Goal: Task Accomplishment & Management: Complete application form

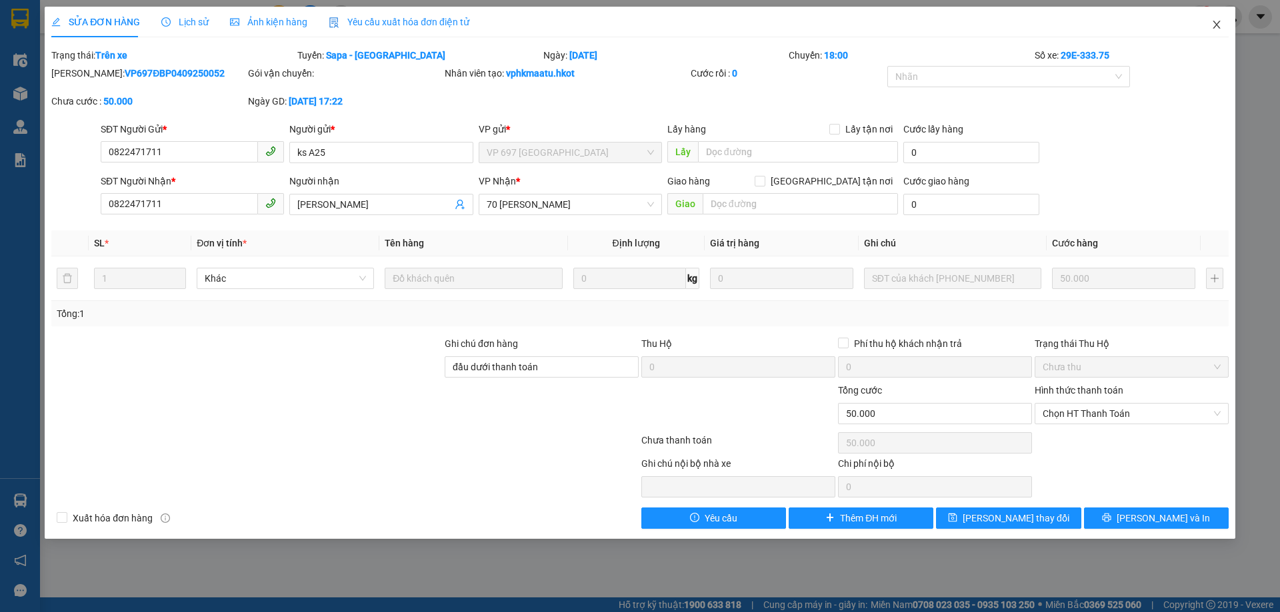
click at [1217, 25] on icon "close" at bounding box center [1216, 24] width 11 height 11
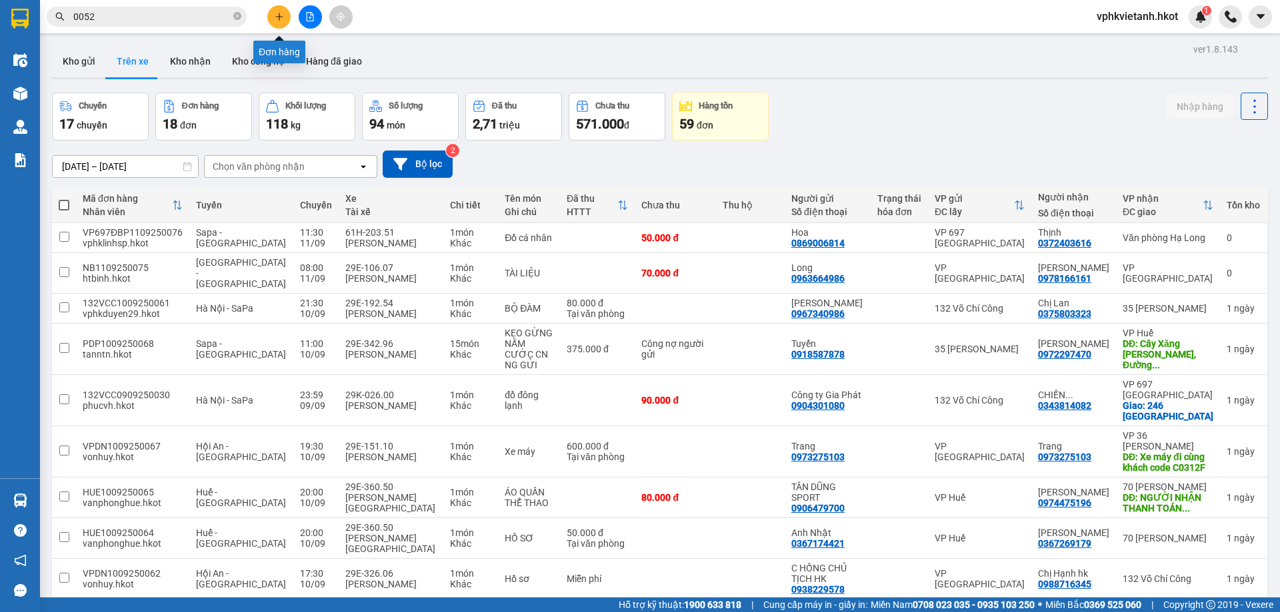
click at [277, 19] on icon "plus" at bounding box center [279, 16] width 9 height 9
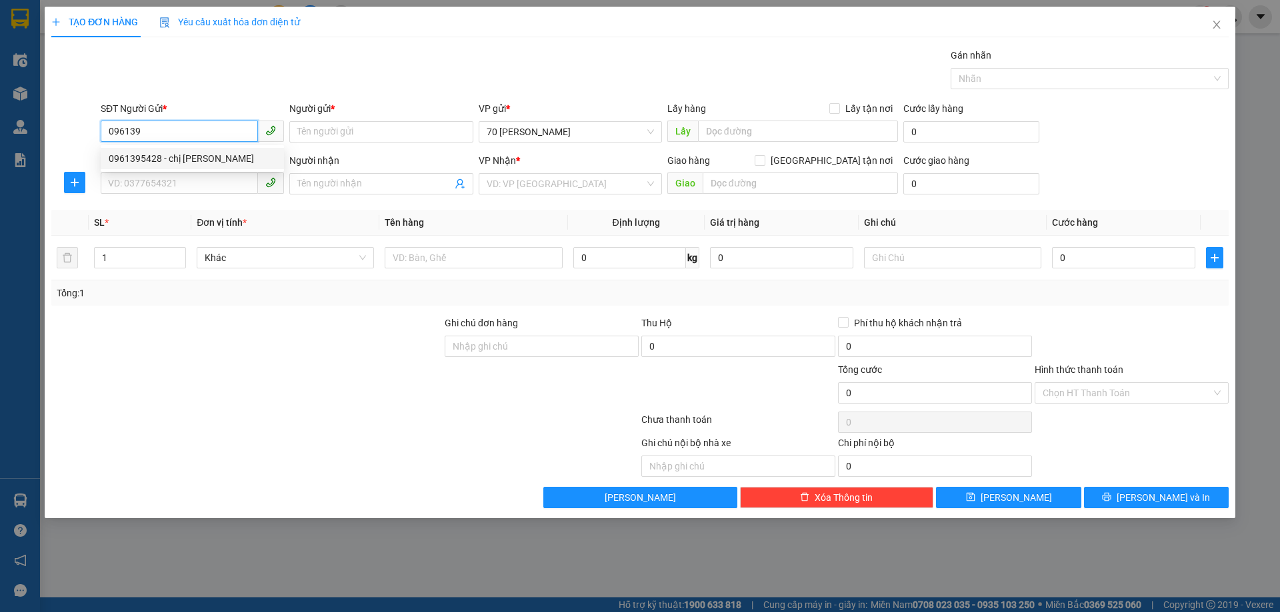
click at [218, 159] on div "0961395428 - chị [PERSON_NAME]" at bounding box center [192, 158] width 167 height 15
type input "0961395428"
type input "chị [PERSON_NAME]"
type input "0961395428"
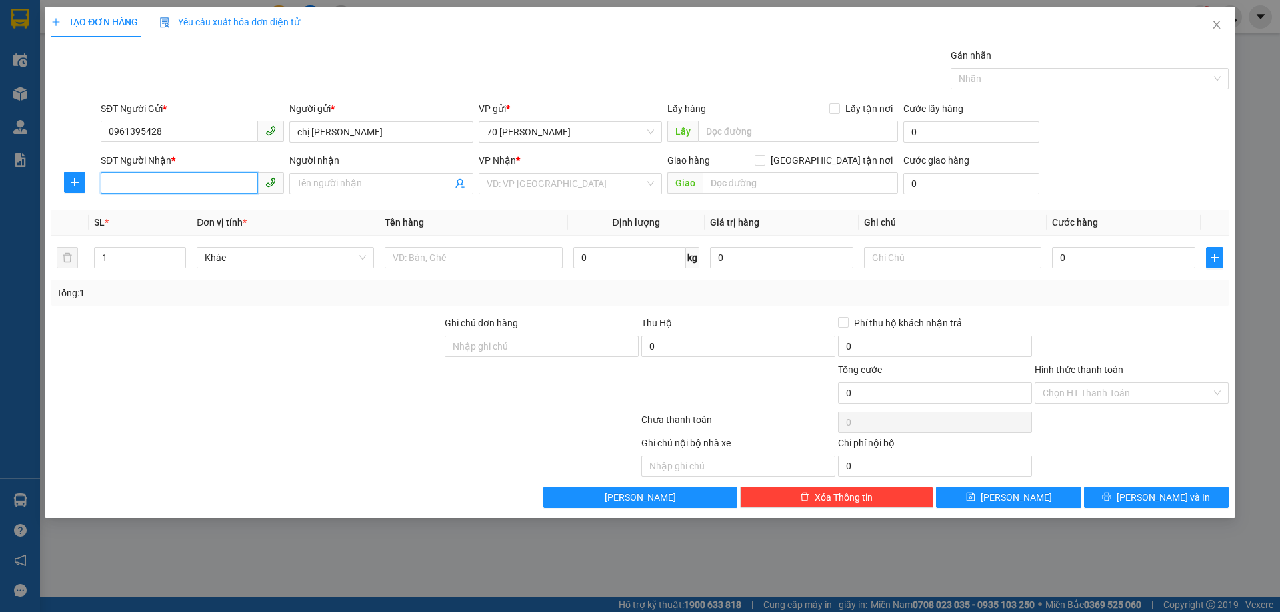
click at [221, 181] on input "SĐT Người Nhận *" at bounding box center [179, 183] width 157 height 21
drag, startPoint x: 226, startPoint y: 210, endPoint x: 247, endPoint y: 222, distance: 23.9
click at [225, 211] on div "0963693689 - [PERSON_NAME]" at bounding box center [192, 210] width 167 height 15
type input "0963693689"
type input "[PERSON_NAME]"
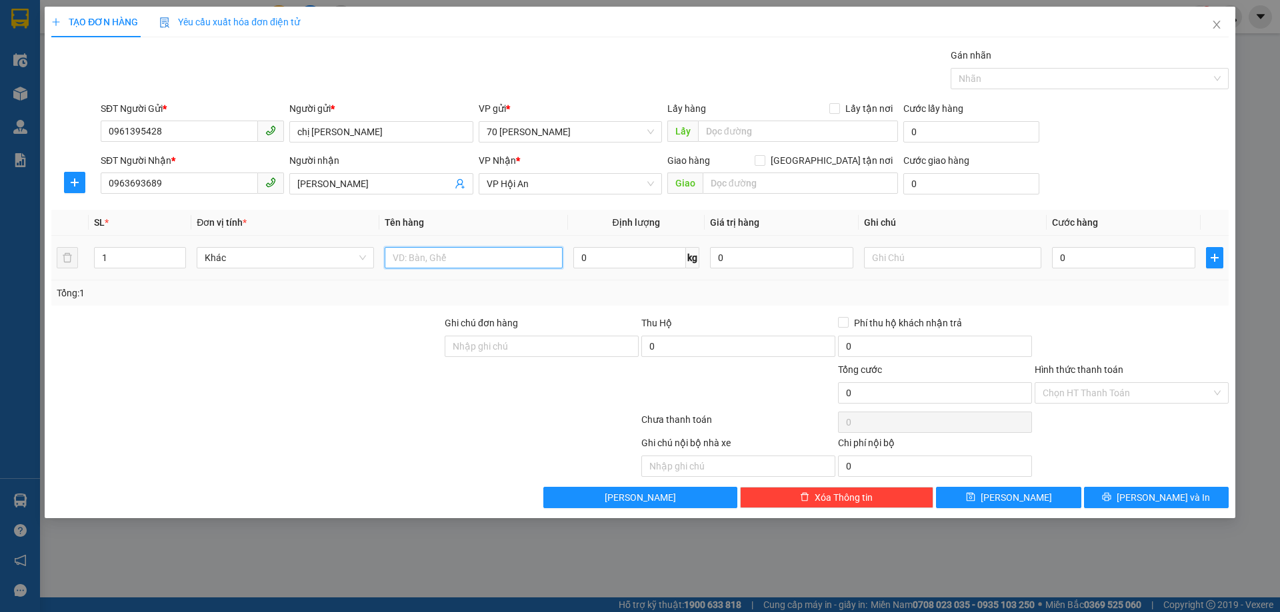
click at [412, 255] on input "text" at bounding box center [473, 257] width 177 height 21
type input "d"
type input "đồ dùng gia đình"
click at [1066, 255] on input "0" at bounding box center [1123, 257] width 143 height 21
type input "2"
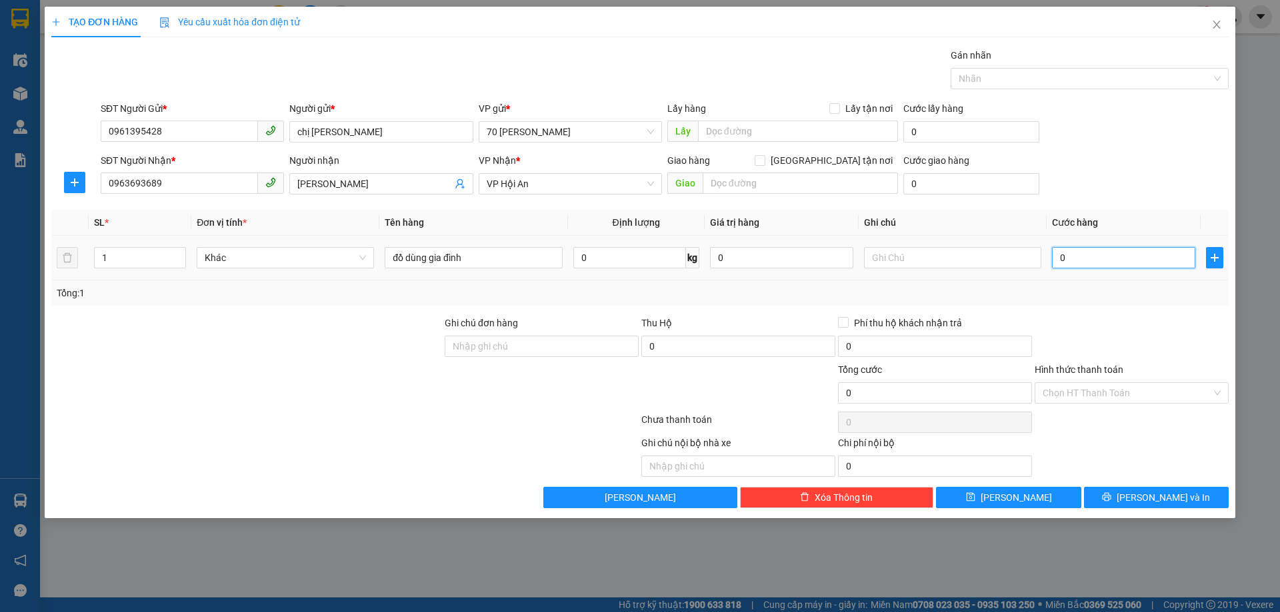
type input "2"
type input "20"
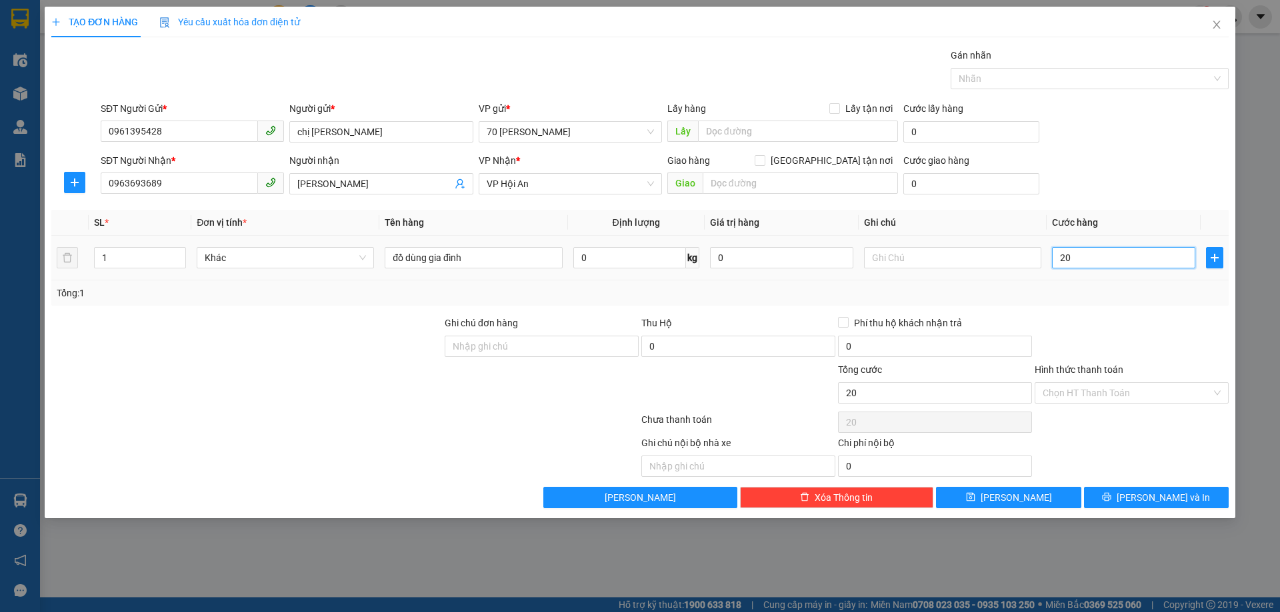
type input "200"
type input "2.000"
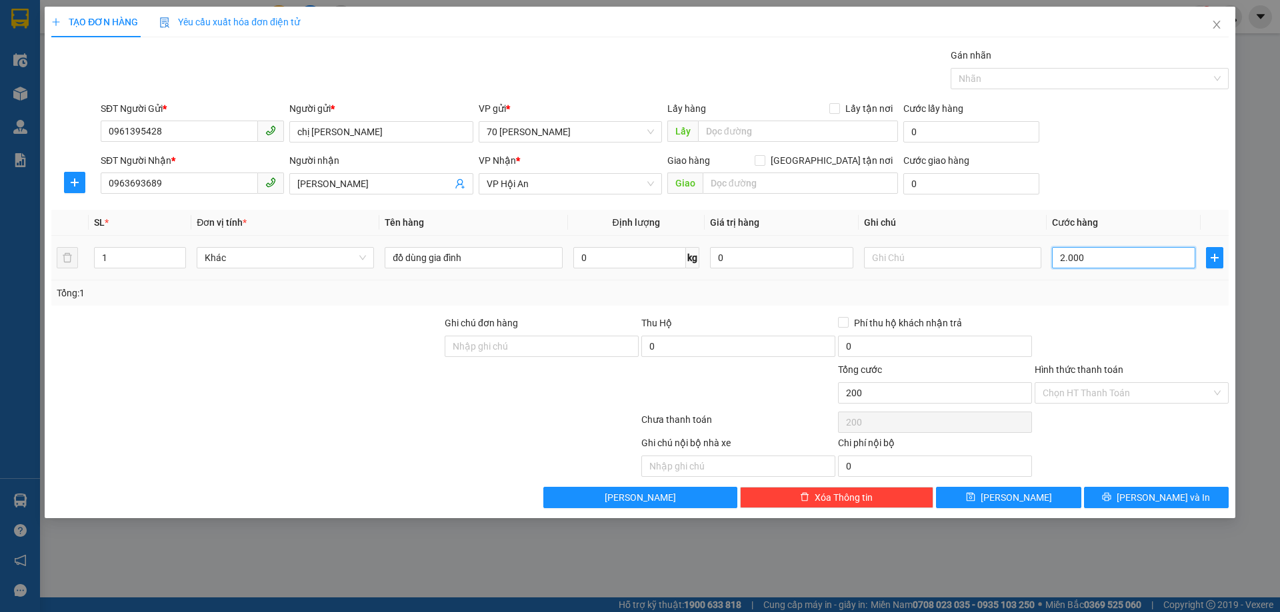
type input "2.000"
type input "20.000"
type input "200.000"
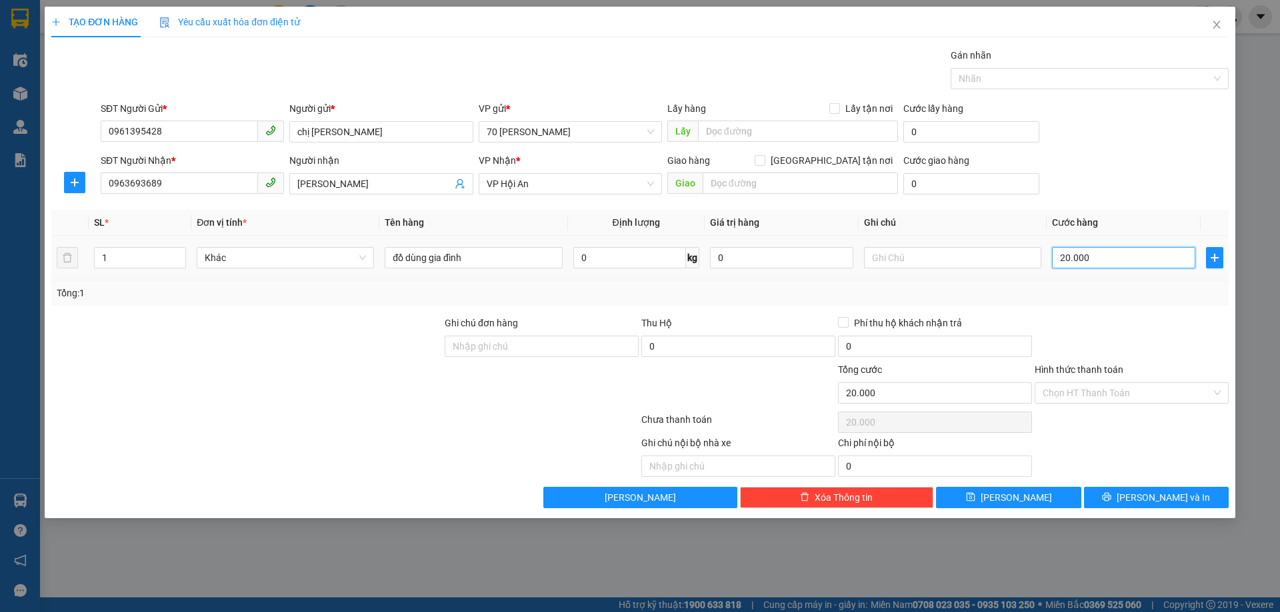
type input "200.000"
click at [1062, 395] on input "Hình thức thanh toán" at bounding box center [1126, 393] width 169 height 20
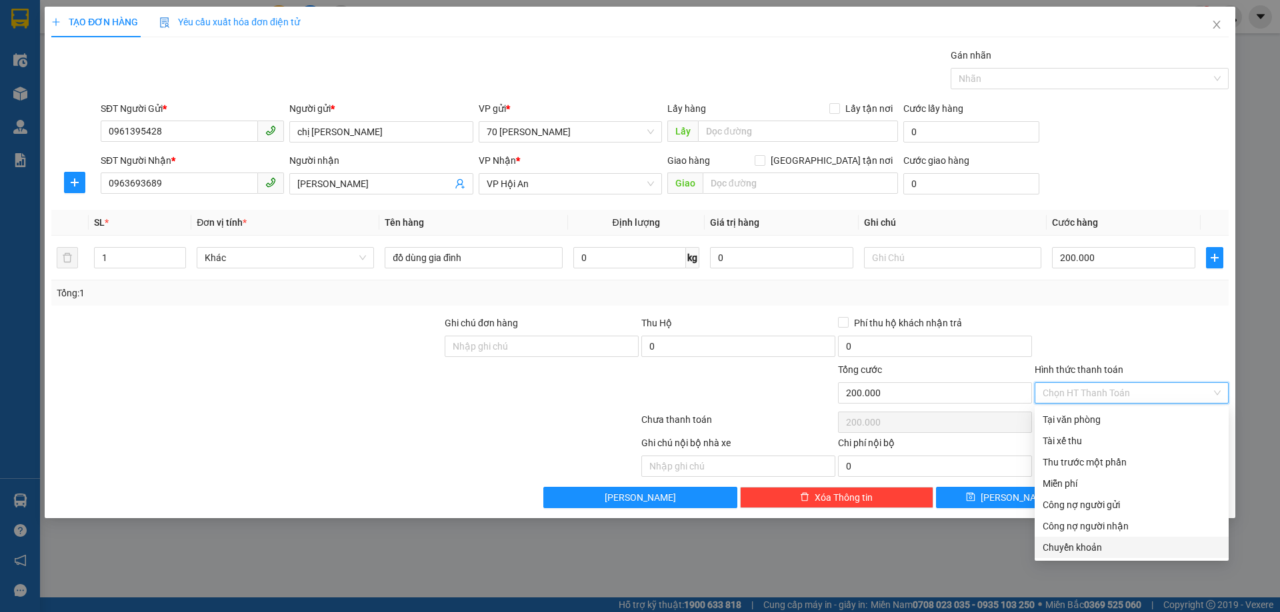
click at [1115, 546] on div "Chuyển khoản" at bounding box center [1131, 547] width 178 height 15
type input "0"
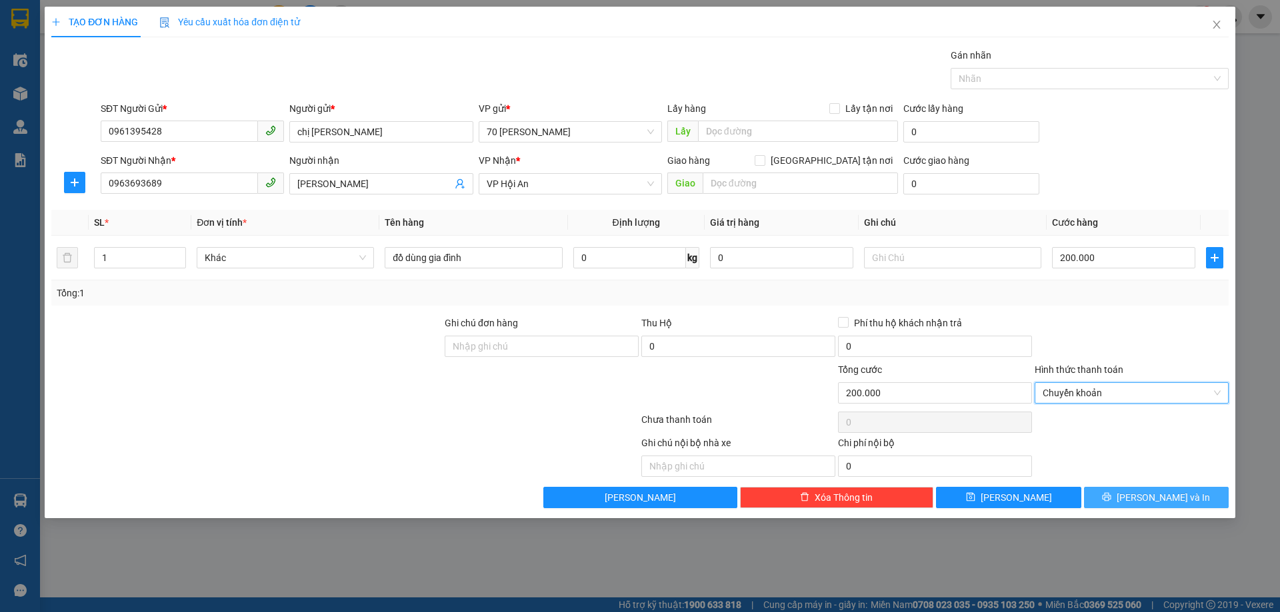
click at [1163, 498] on span "[PERSON_NAME] và In" at bounding box center [1162, 497] width 93 height 15
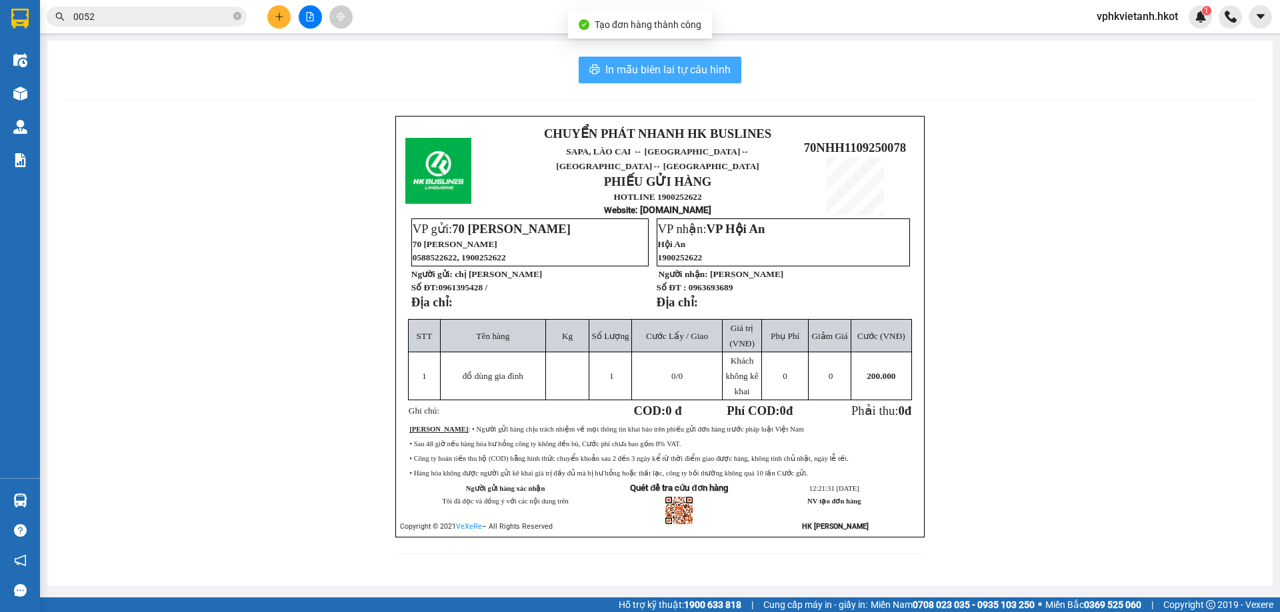
click at [640, 63] on span "In mẫu biên lai tự cấu hình" at bounding box center [667, 69] width 125 height 17
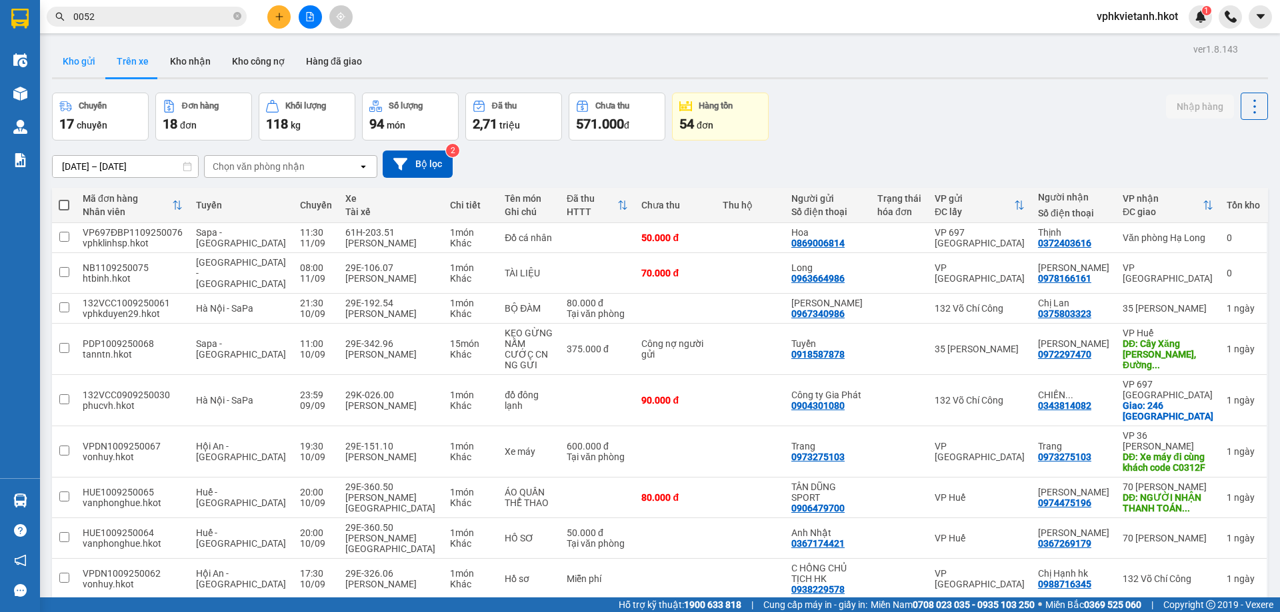
click at [87, 67] on button "Kho gửi" at bounding box center [79, 61] width 54 height 32
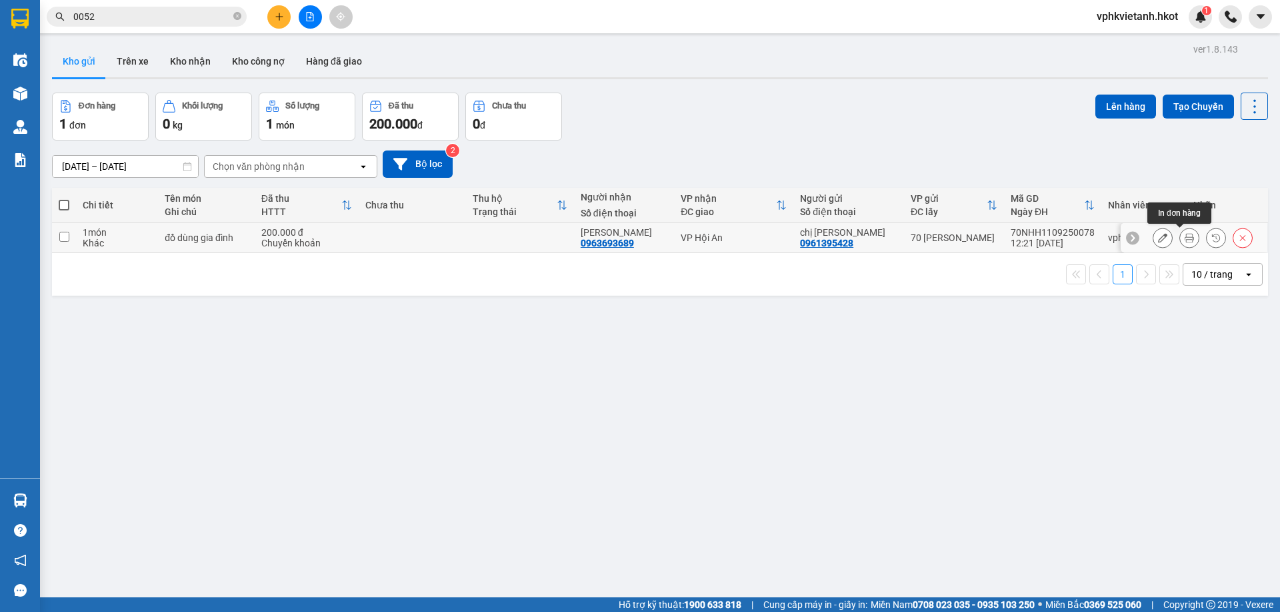
click at [1184, 238] on icon at bounding box center [1188, 237] width 9 height 9
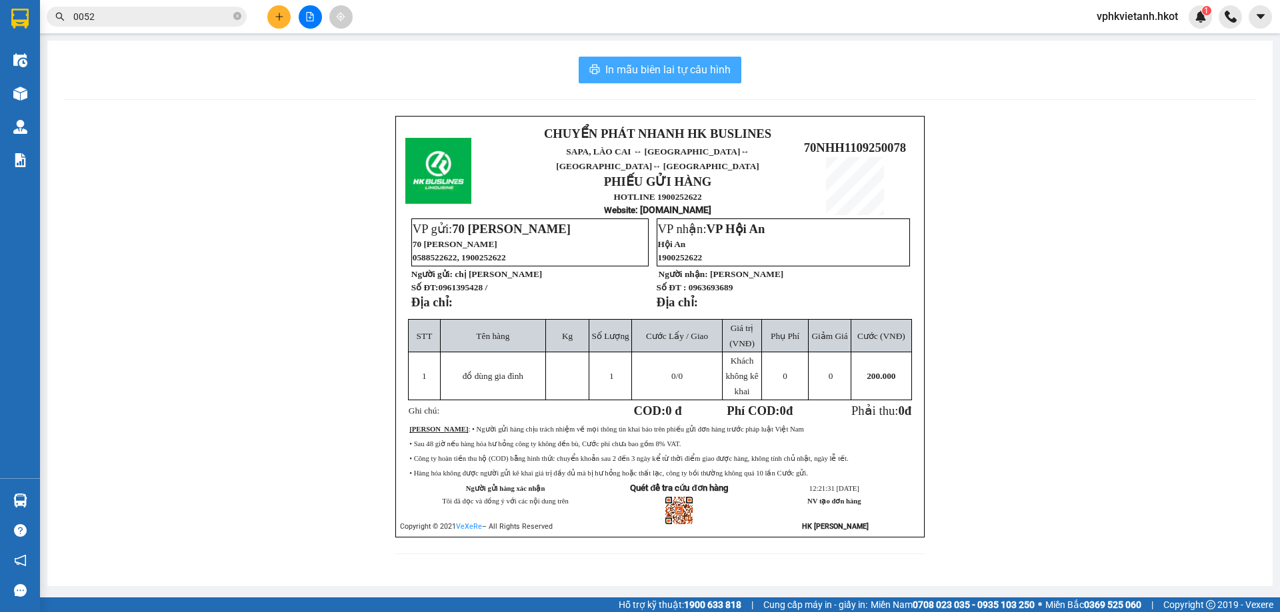
click at [678, 66] on span "In mẫu biên lai tự cấu hình" at bounding box center [667, 69] width 125 height 17
